Goal: Transaction & Acquisition: Purchase product/service

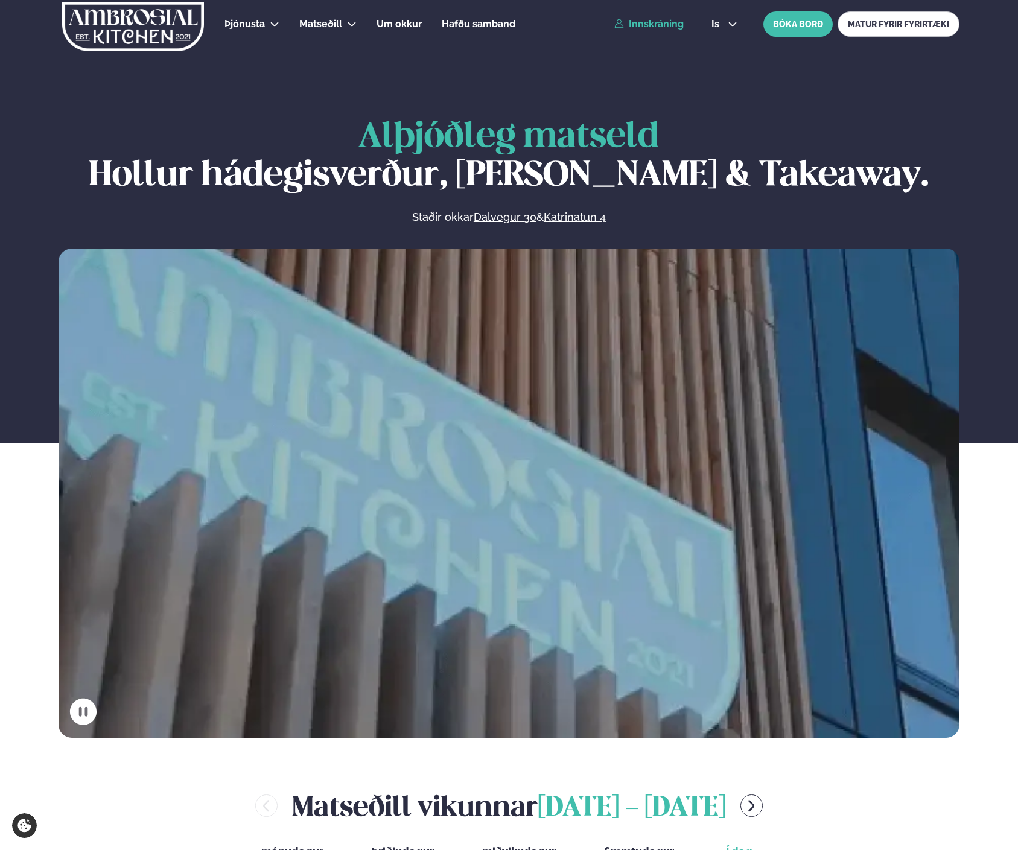
click at [631, 25] on link "Innskráning" at bounding box center [648, 24] width 69 height 11
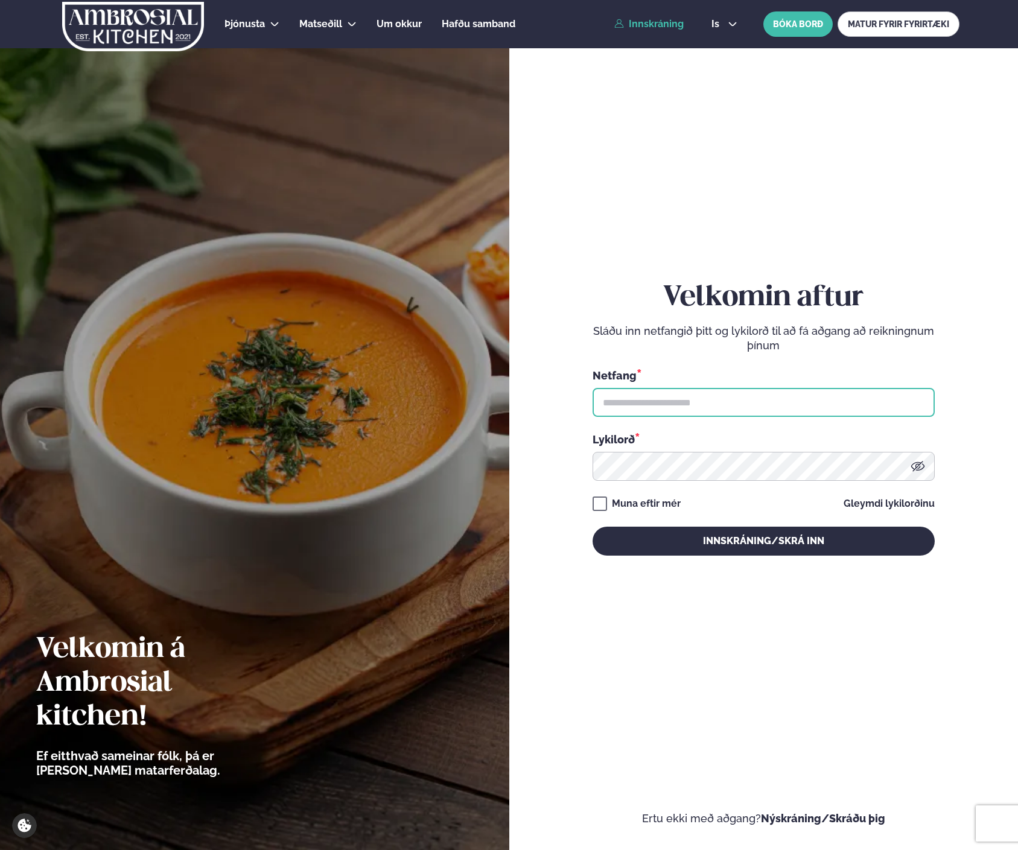
type input "**********"
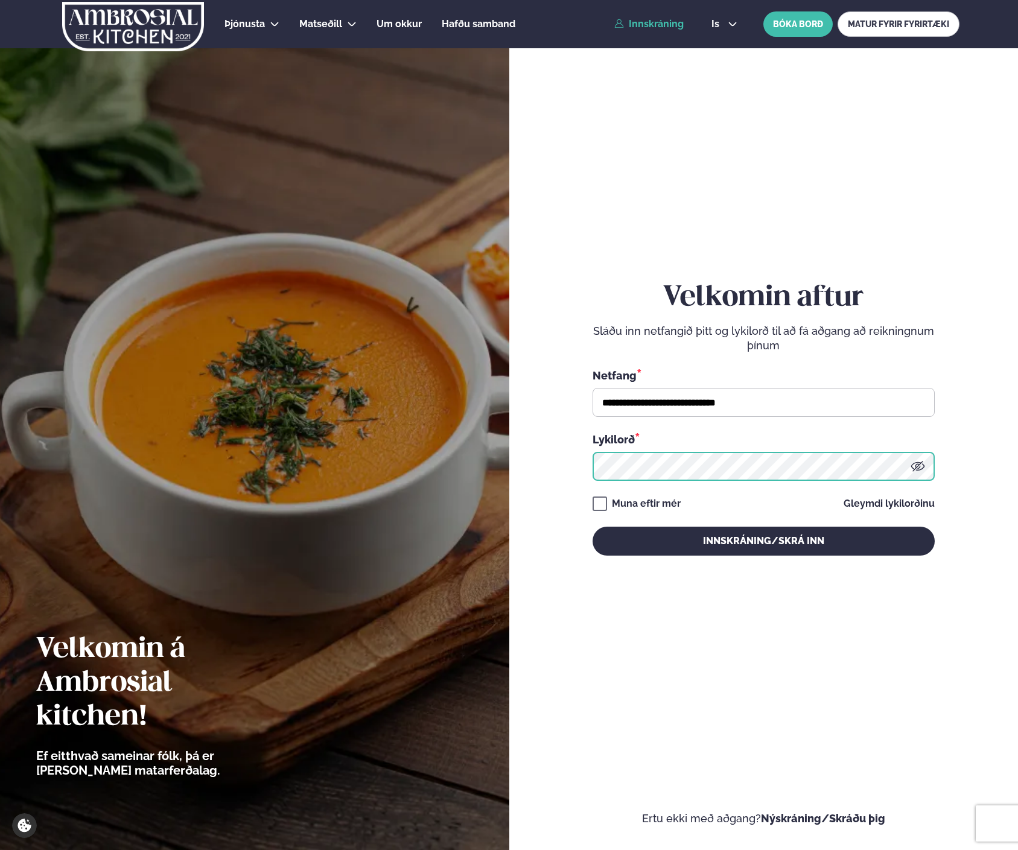
click at [763, 541] on button "Innskráning/Skrá inn" at bounding box center [764, 541] width 342 height 29
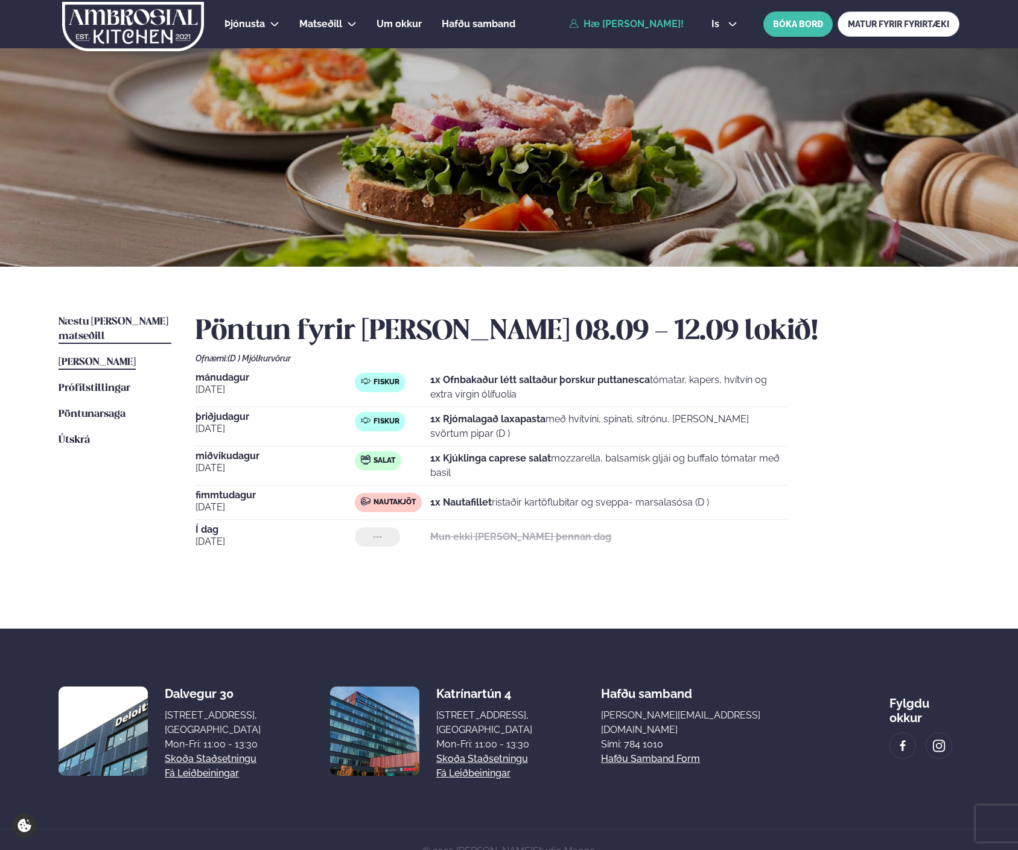
click at [120, 323] on span "Næstu [PERSON_NAME] matseðill" at bounding box center [114, 329] width 110 height 25
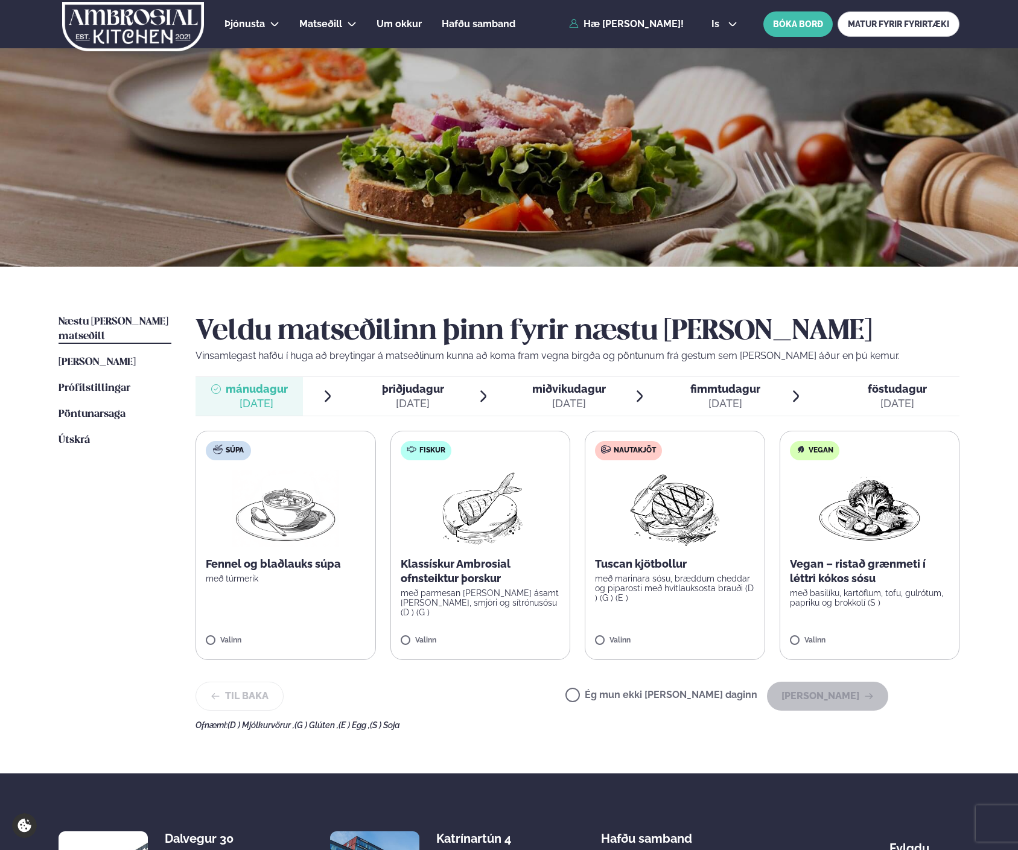
click at [445, 392] on span "þriðjudagur þri. [DATE]" at bounding box center [405, 396] width 107 height 39
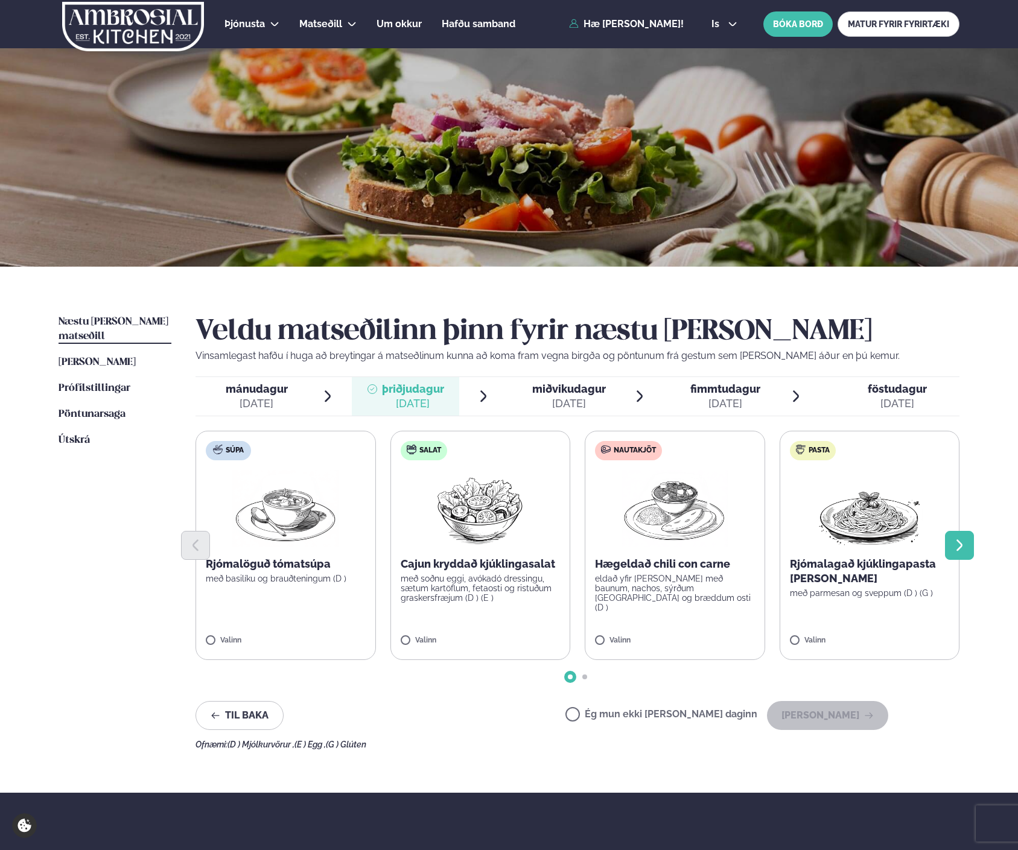
click at [965, 544] on icon "Next slide" at bounding box center [959, 545] width 14 height 14
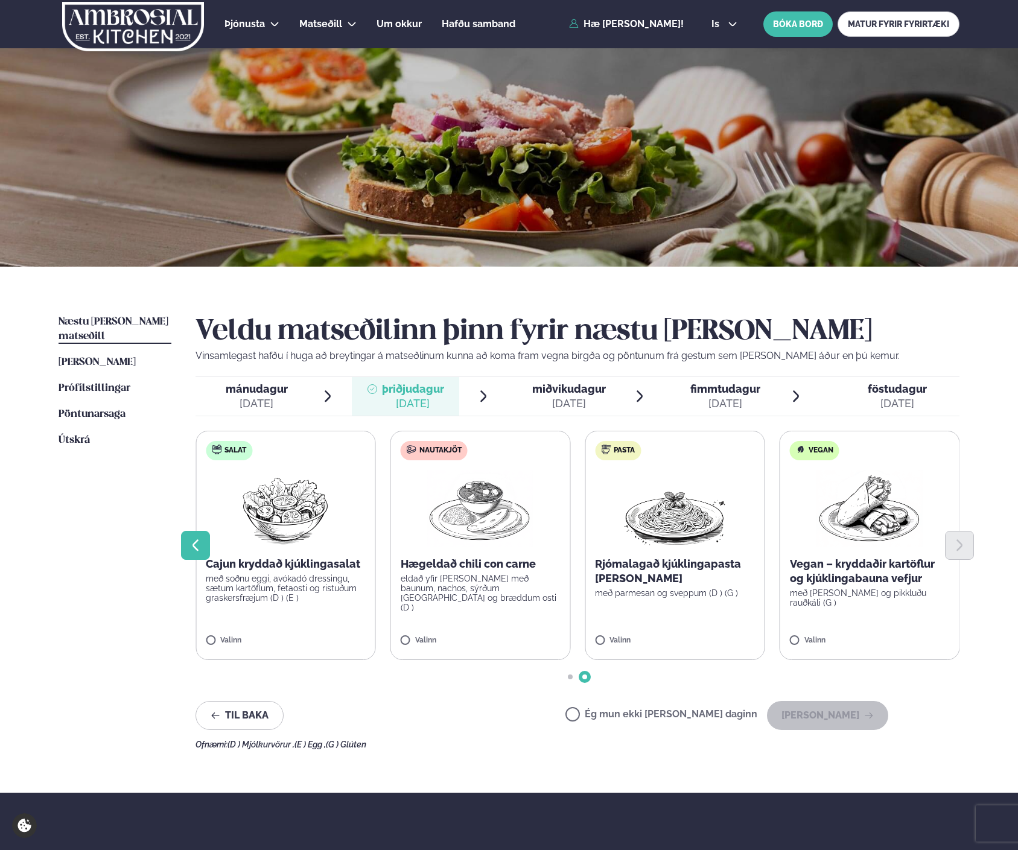
click at [191, 547] on icon "Previous slide" at bounding box center [195, 545] width 14 height 14
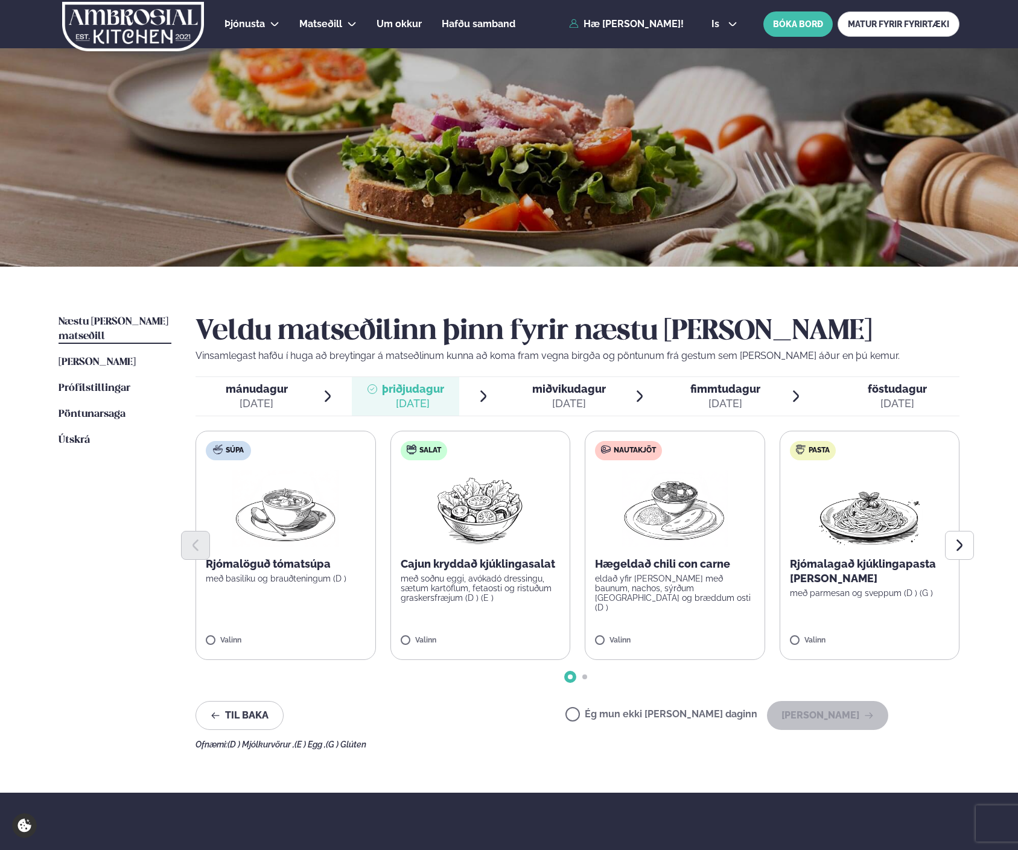
click at [564, 401] on div "[DATE]" at bounding box center [569, 403] width 74 height 14
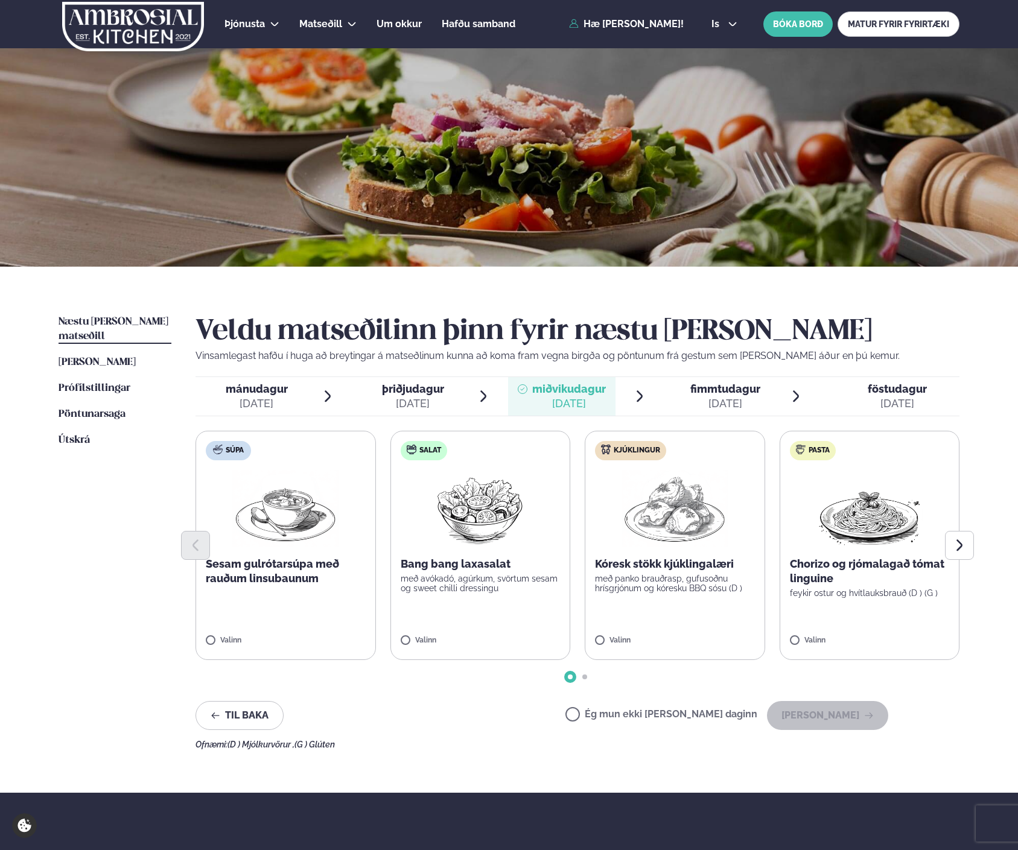
click at [564, 401] on div "[DATE]" at bounding box center [569, 403] width 74 height 14
click at [966, 546] on icon "Next slide" at bounding box center [959, 545] width 14 height 14
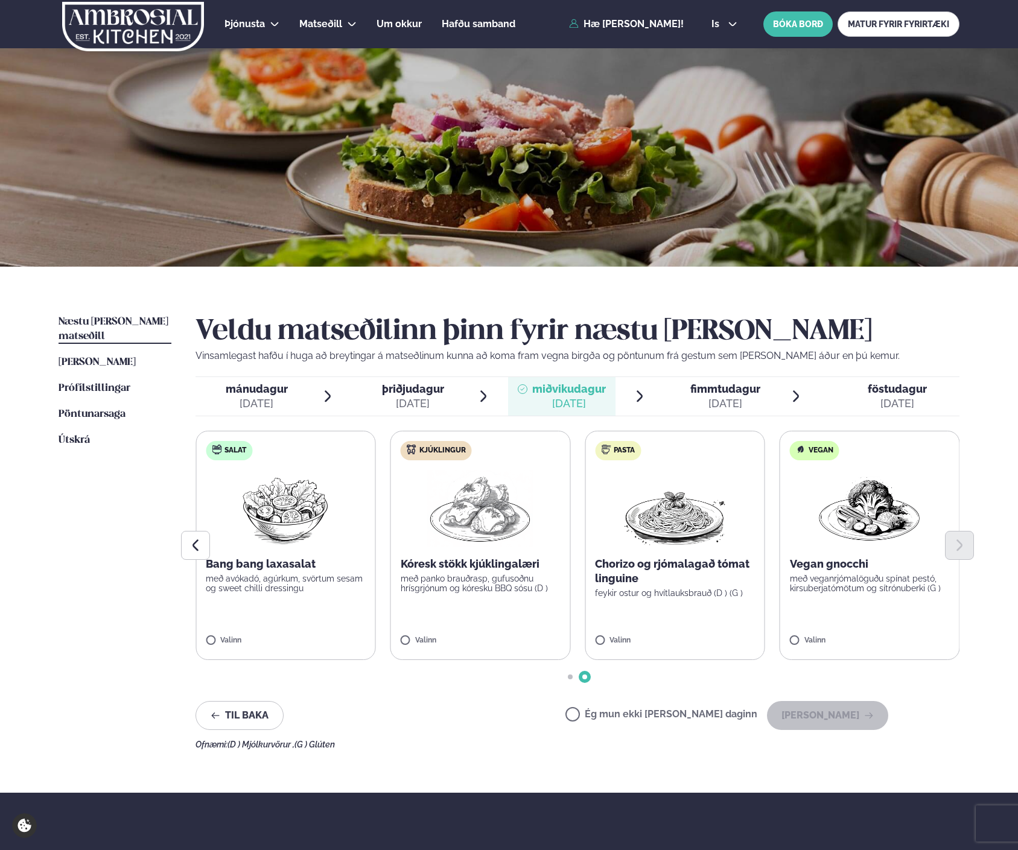
click at [743, 401] on div "[DATE]" at bounding box center [725, 403] width 70 height 14
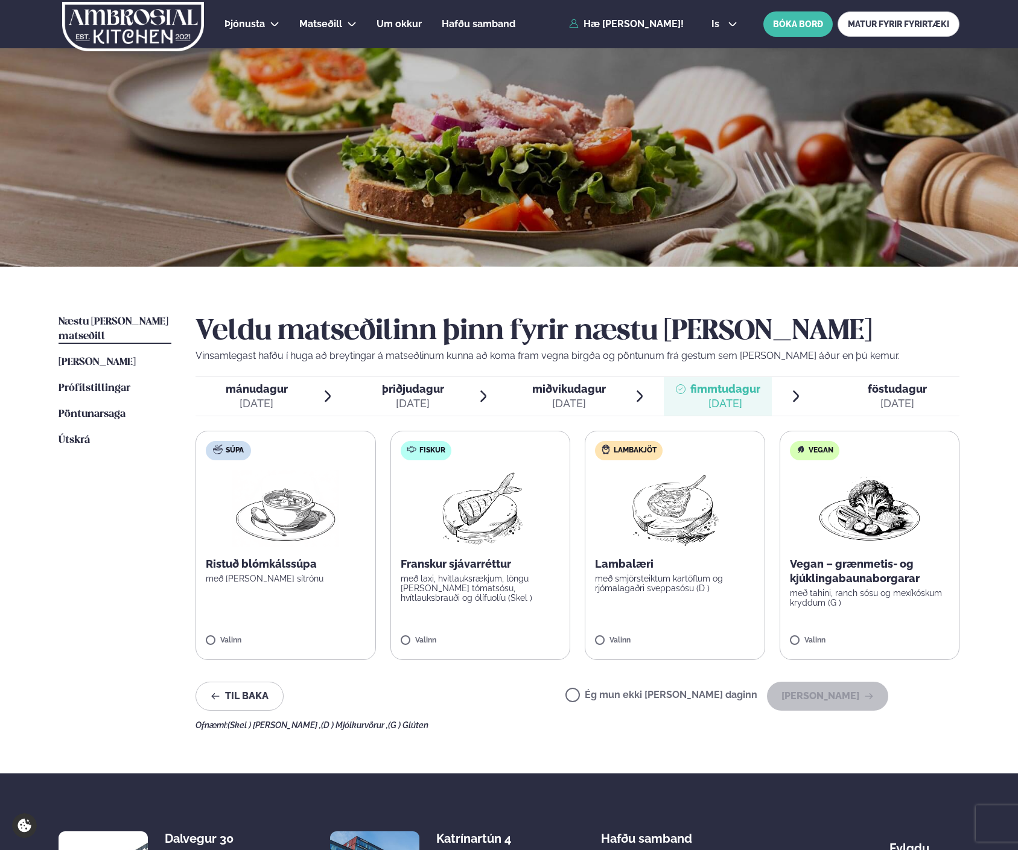
click at [890, 402] on div "[DATE]" at bounding box center [897, 403] width 59 height 14
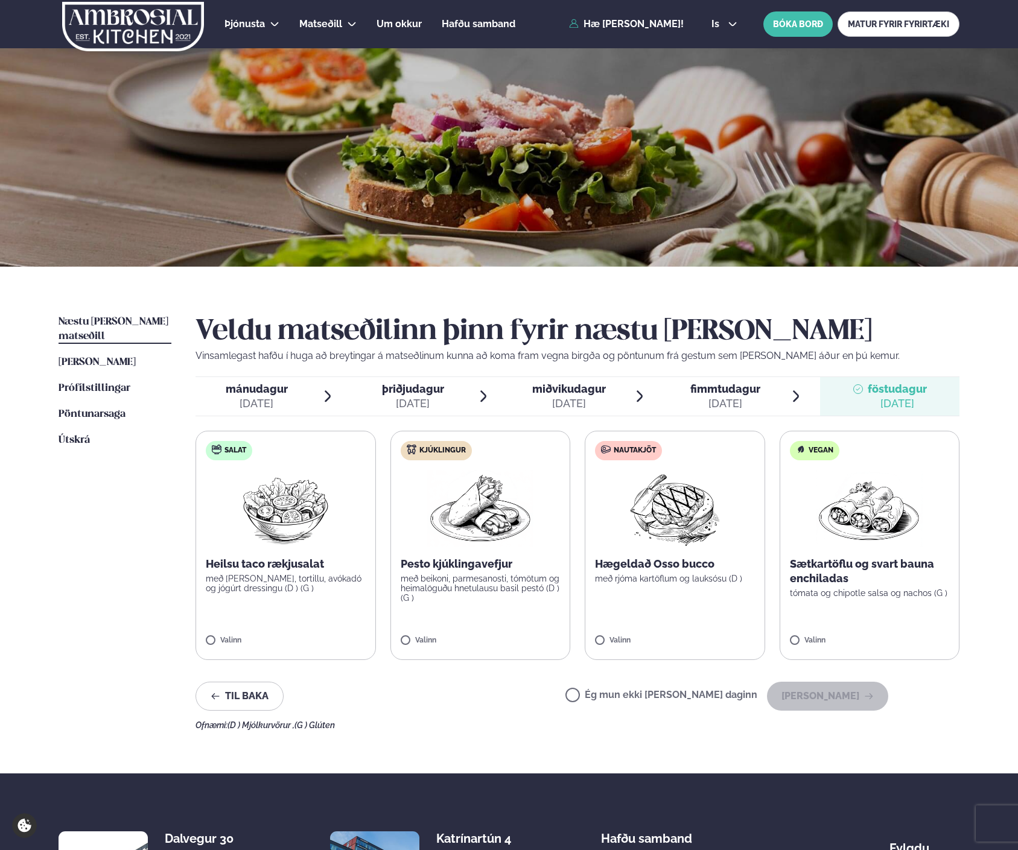
click at [744, 398] on div "[DATE]" at bounding box center [725, 403] width 70 height 14
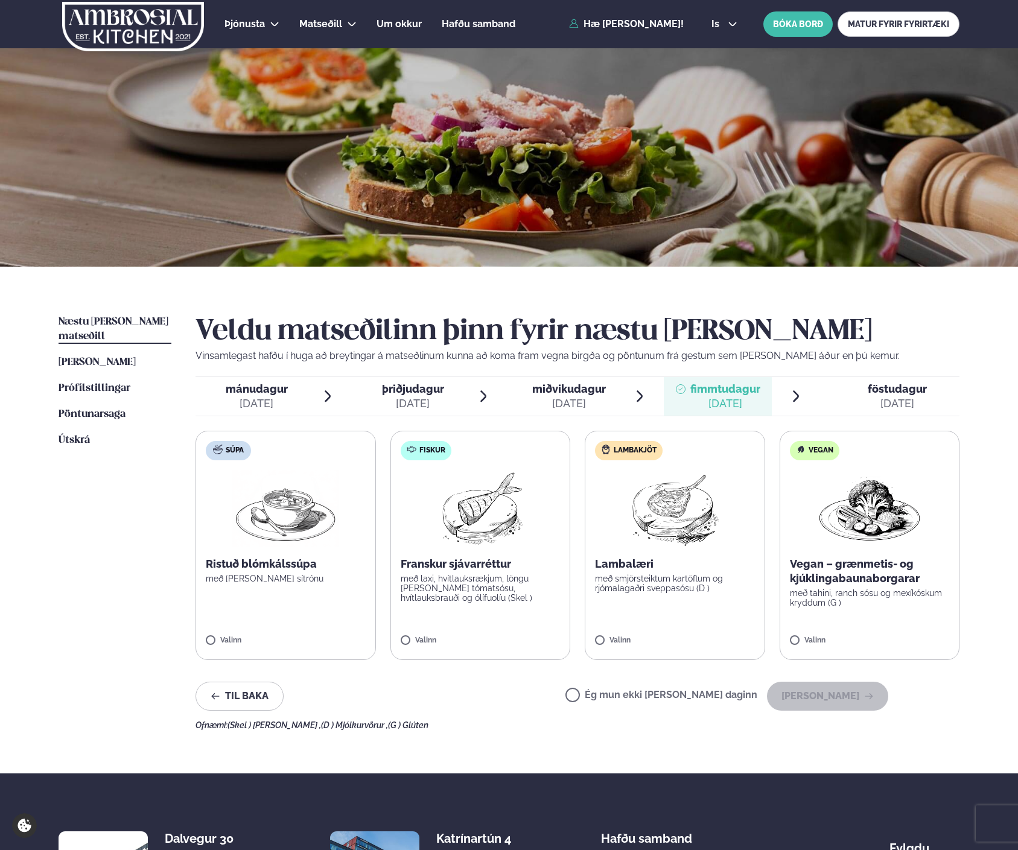
click at [912, 391] on span "föstudagur" at bounding box center [897, 389] width 59 height 13
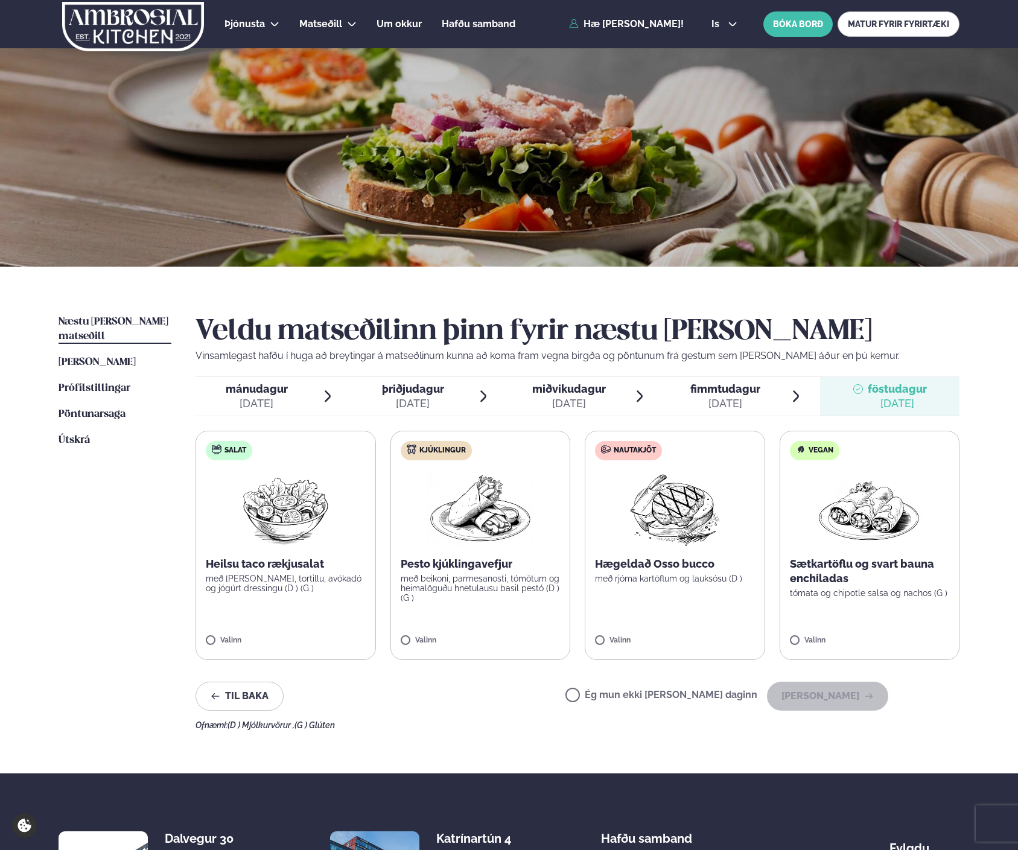
click at [762, 390] on span "fimmtudagur fim. [DATE]" at bounding box center [717, 396] width 107 height 39
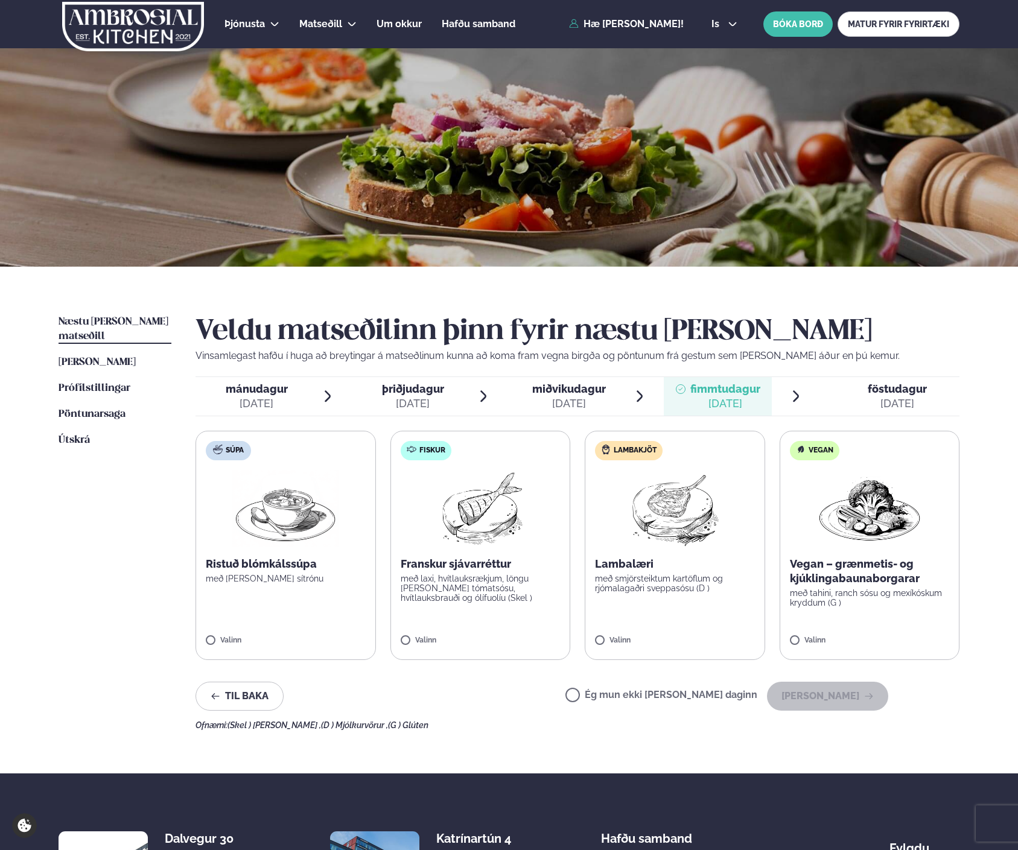
click at [928, 392] on span "föstudagur fös. [DATE]" at bounding box center [889, 396] width 139 height 39
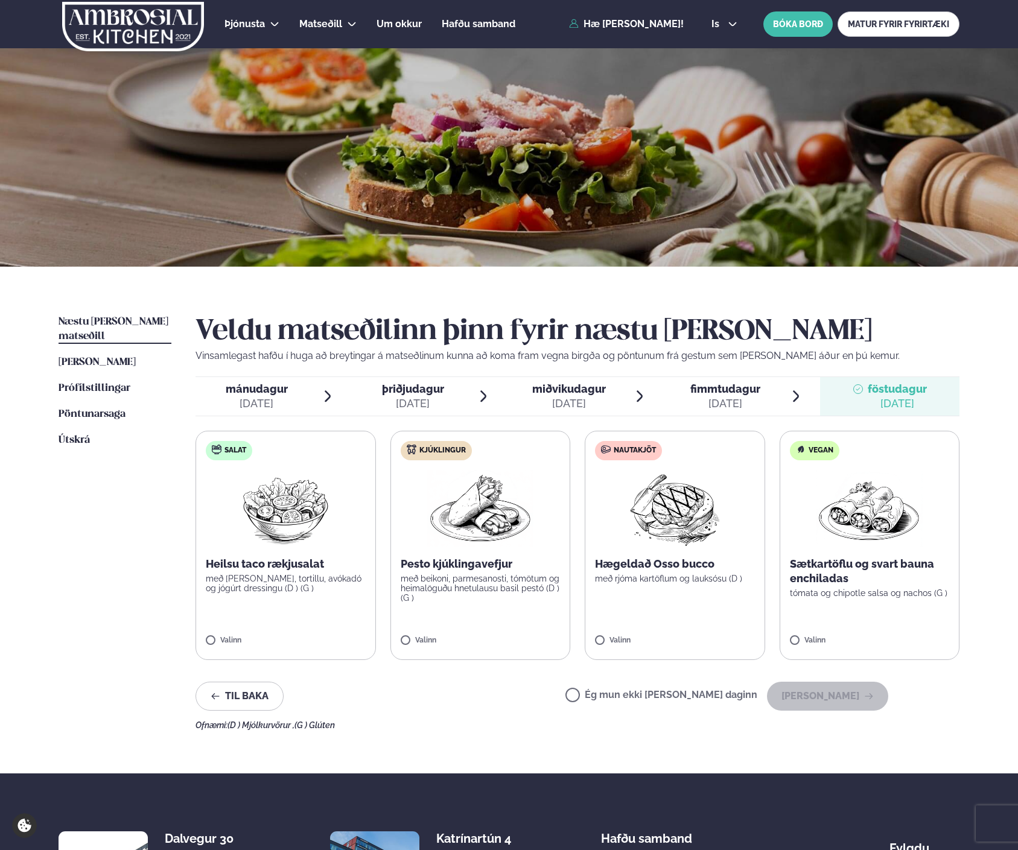
click at [279, 395] on div "mánudagur mán." at bounding box center [257, 389] width 62 height 14
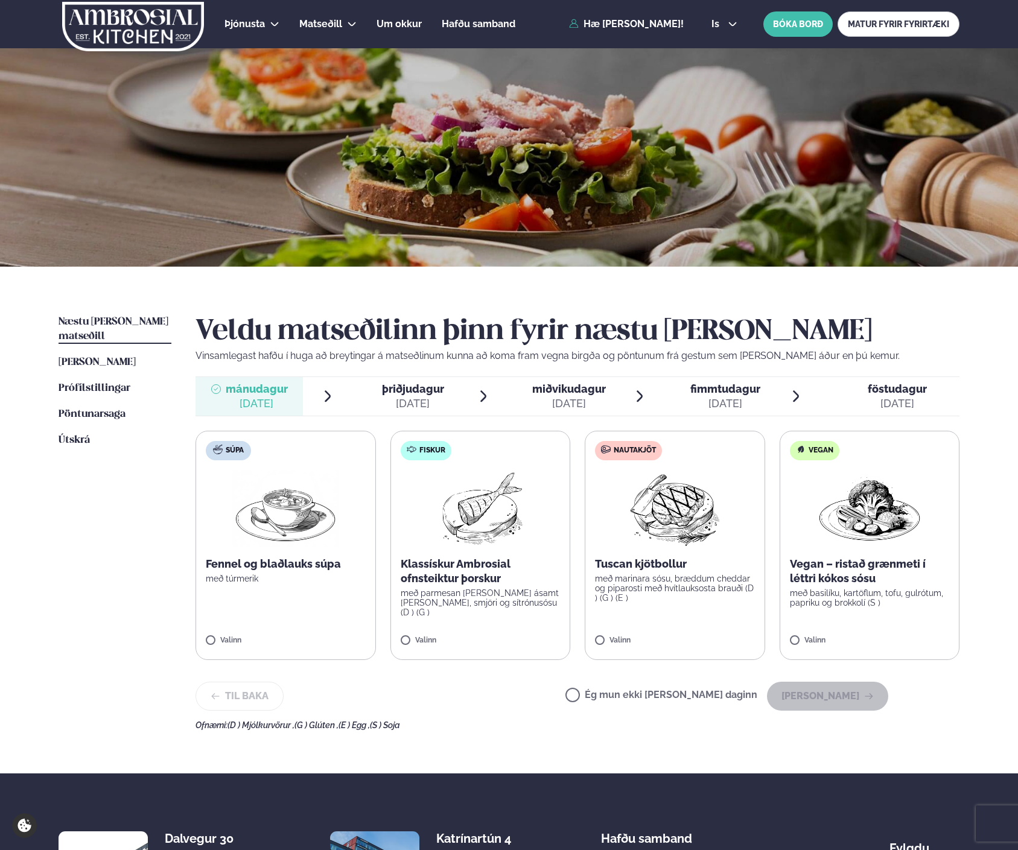
click at [512, 603] on p "með parmesan [PERSON_NAME] ásamt [PERSON_NAME], smjöri og sítrónusósu (D ) (G )" at bounding box center [481, 602] width 160 height 29
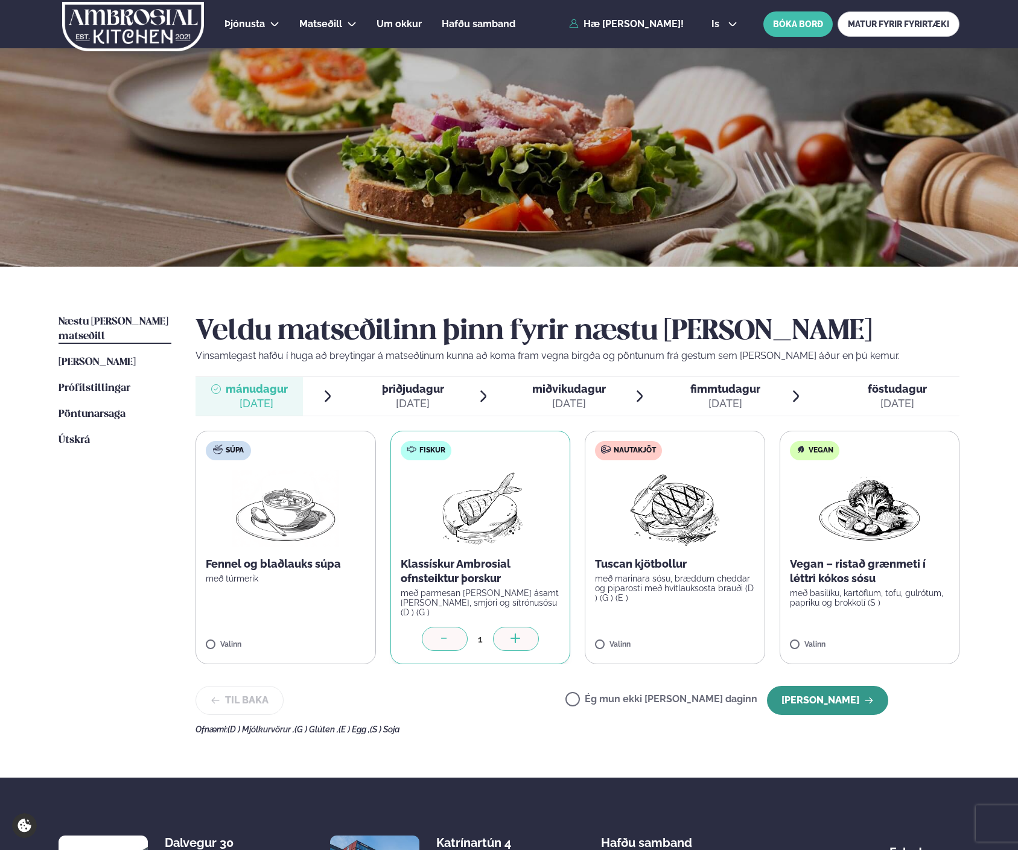
click at [820, 686] on button "[PERSON_NAME]" at bounding box center [827, 700] width 121 height 29
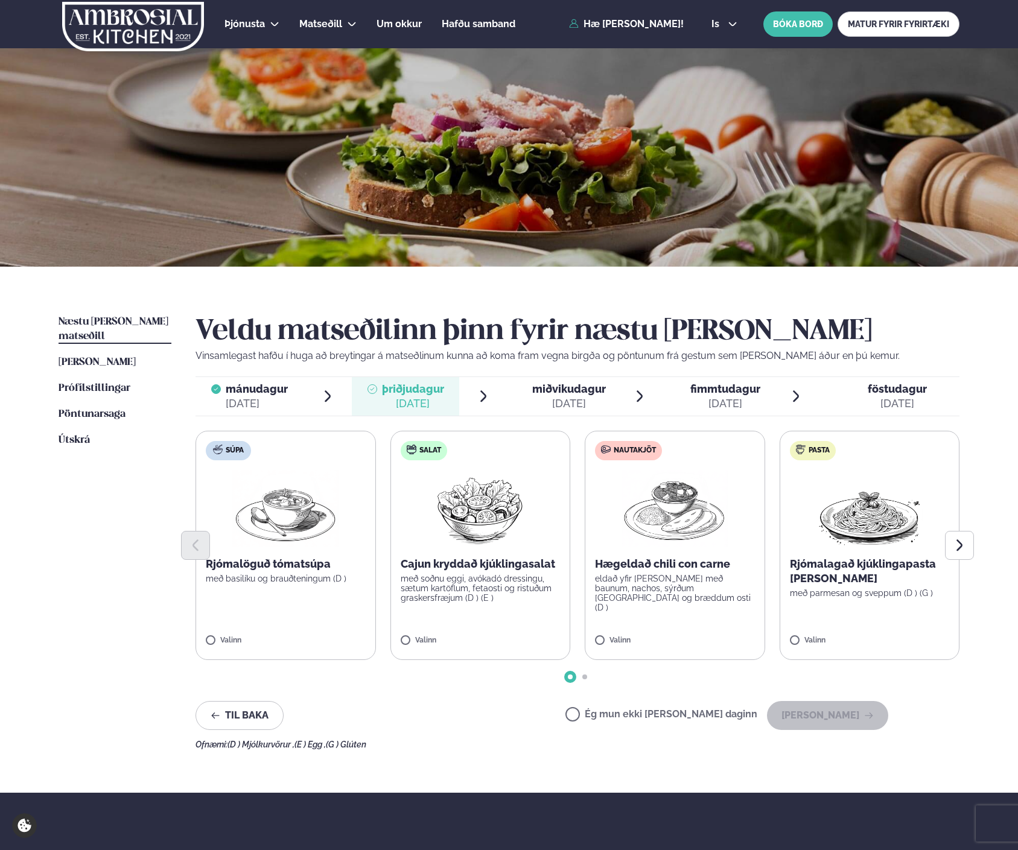
click at [475, 610] on label "Salat Cajun kryddað kjúklingasalat með soðnu eggi, avókadó dressingu, sætum kar…" at bounding box center [480, 545] width 180 height 229
click at [828, 716] on button "[PERSON_NAME]" at bounding box center [827, 715] width 121 height 29
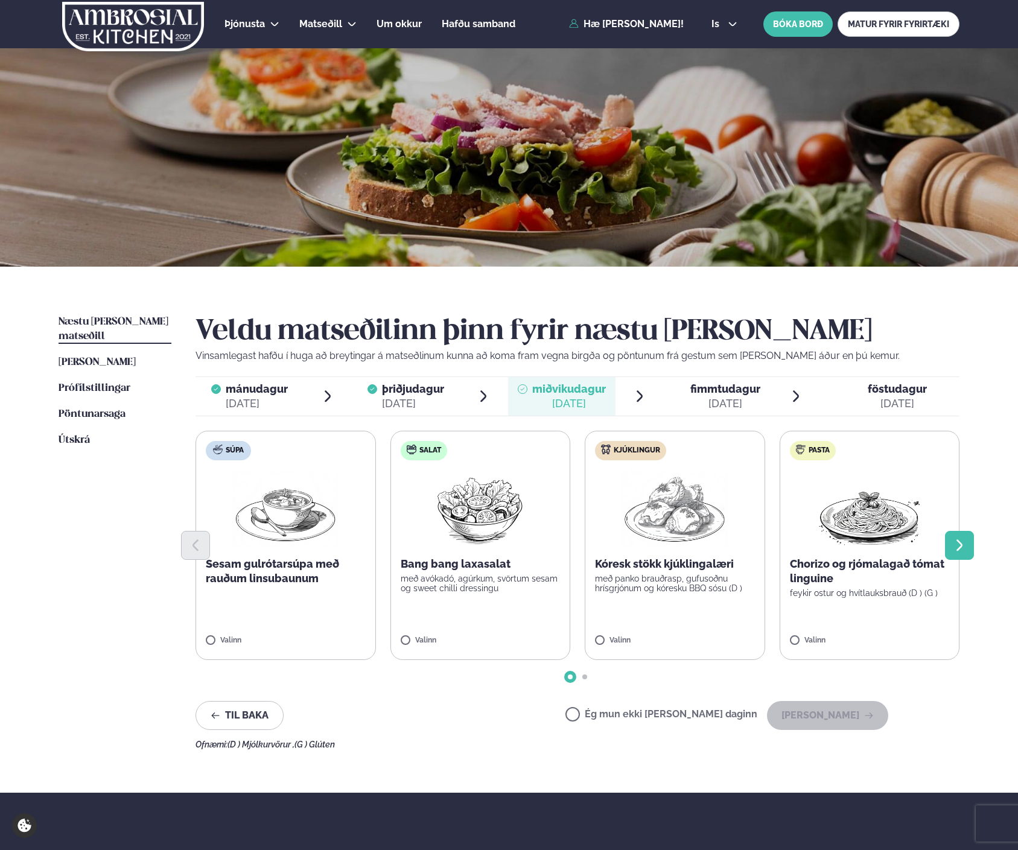
click at [957, 543] on icon "Next slide" at bounding box center [959, 545] width 14 height 14
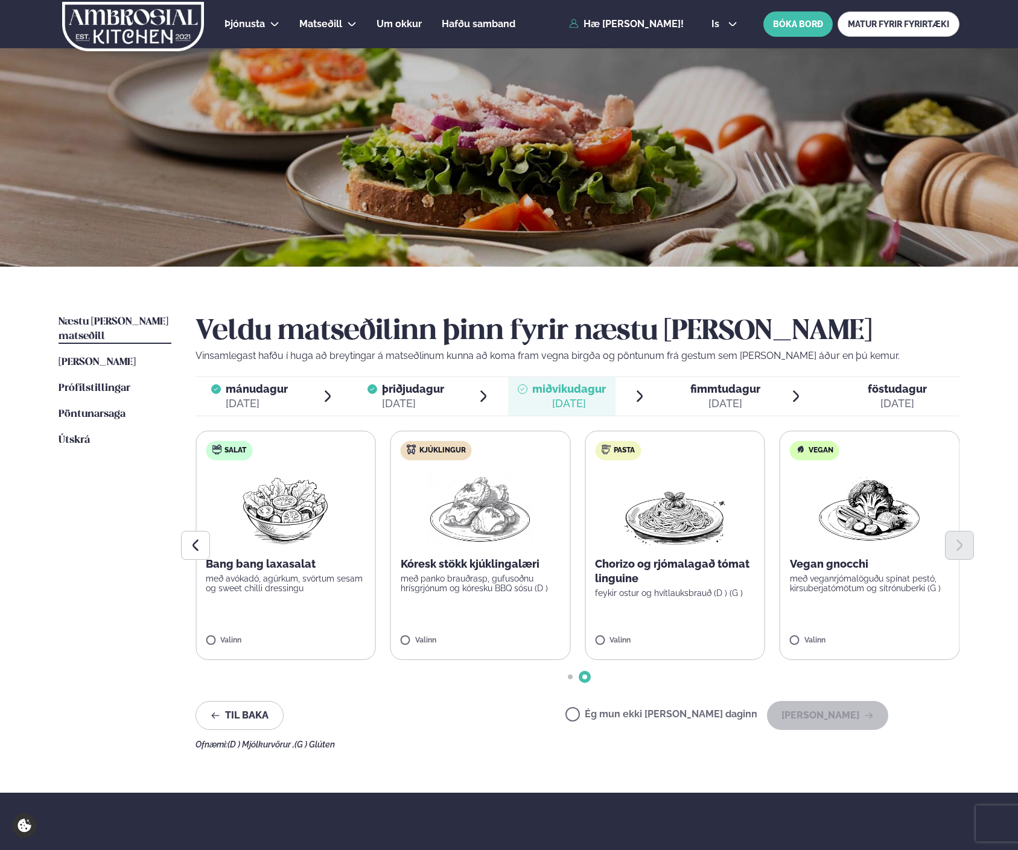
click at [354, 543] on div at bounding box center [578, 545] width 764 height 29
click at [264, 607] on label "Salat Bang bang laxasalat með avókadó, agúrkum, svörtum sesam og sweet chilli d…" at bounding box center [286, 545] width 180 height 229
click at [844, 713] on button "[PERSON_NAME]" at bounding box center [827, 715] width 121 height 29
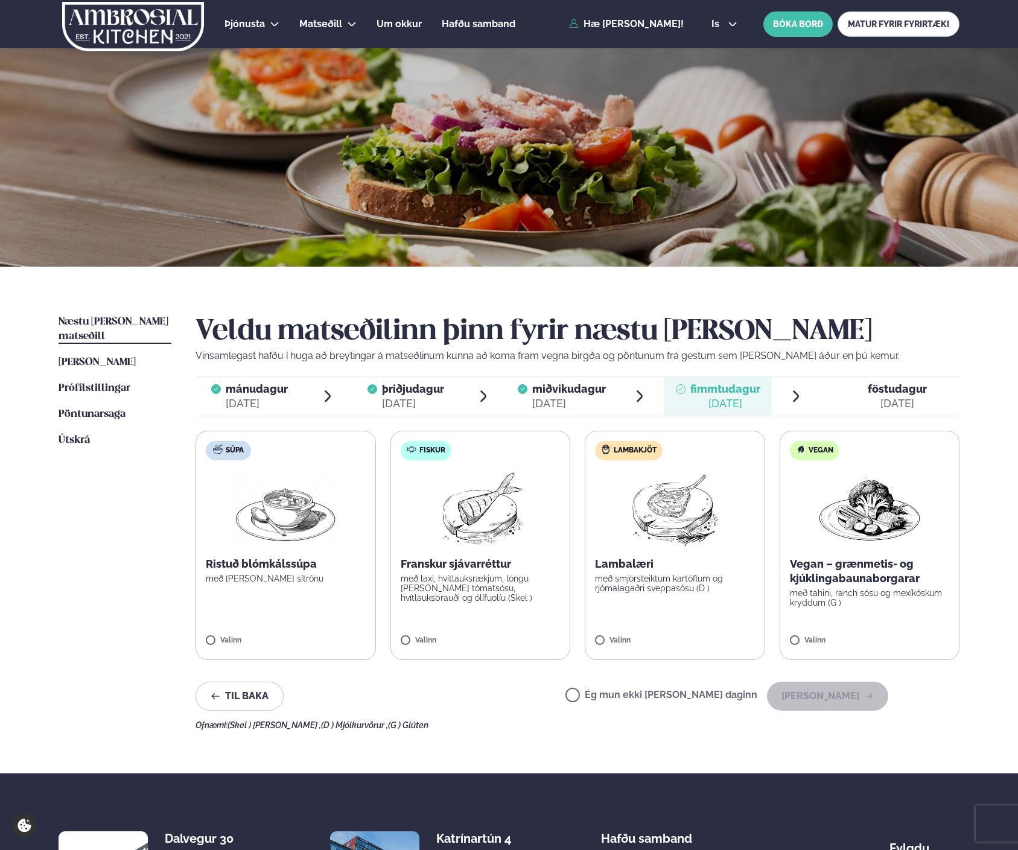
click at [658, 616] on label "Lambakjöt Lambalæri með smjörsteiktum kartöflum og rjómalagaðri sveppasósu (D )…" at bounding box center [675, 545] width 180 height 229
click at [853, 691] on button "[PERSON_NAME]" at bounding box center [827, 696] width 121 height 29
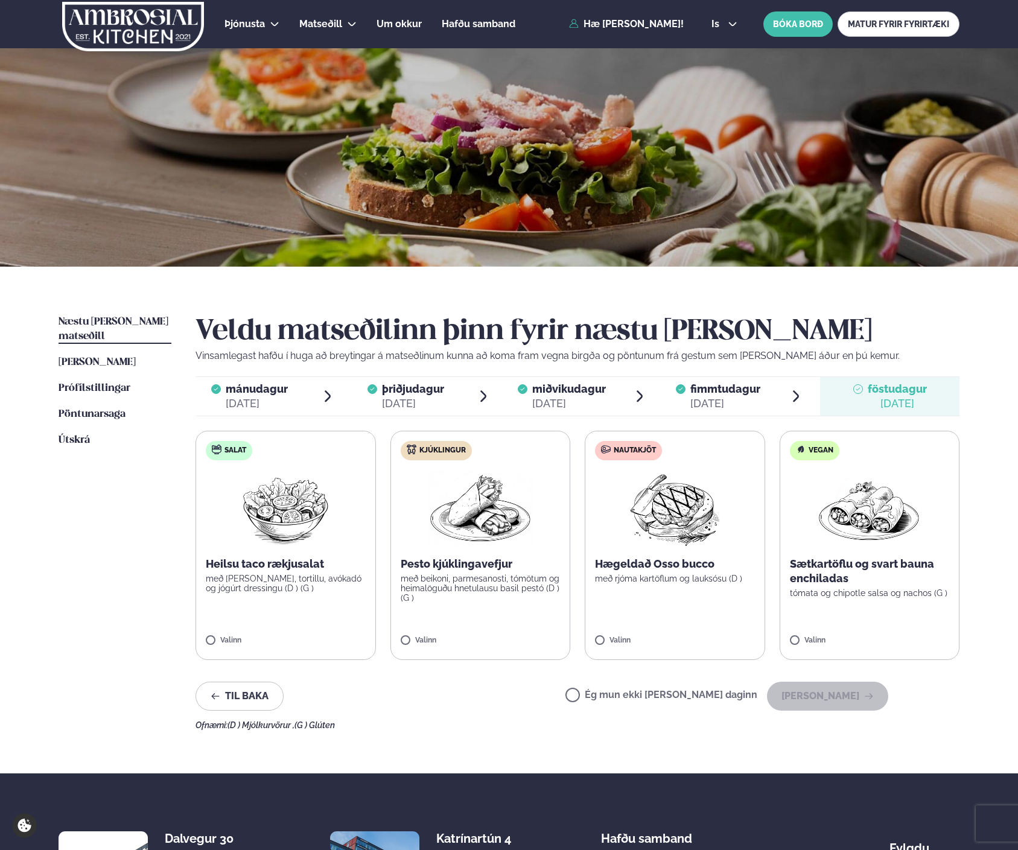
click at [668, 600] on label "Nautakjöt Hægeldað Osso bucco með rjóma kartöflum og lauksósu (D ) Valinn" at bounding box center [675, 545] width 180 height 229
click at [839, 690] on button "[PERSON_NAME]" at bounding box center [827, 696] width 121 height 29
